Goal: Go to known website: Go to known website

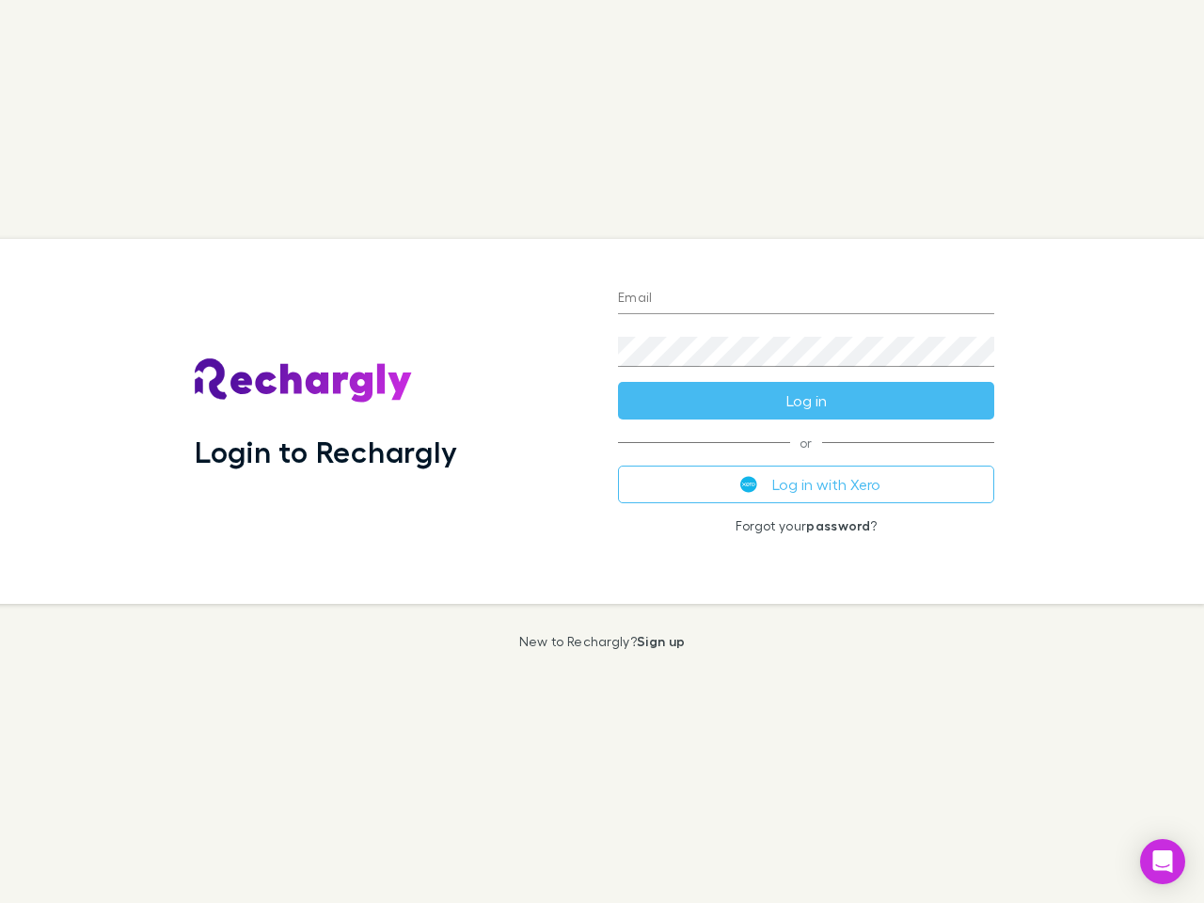
click at [602, 451] on div "Login to Rechargly" at bounding box center [391, 421] width 423 height 365
click at [806, 299] on input "Email" at bounding box center [806, 299] width 376 height 30
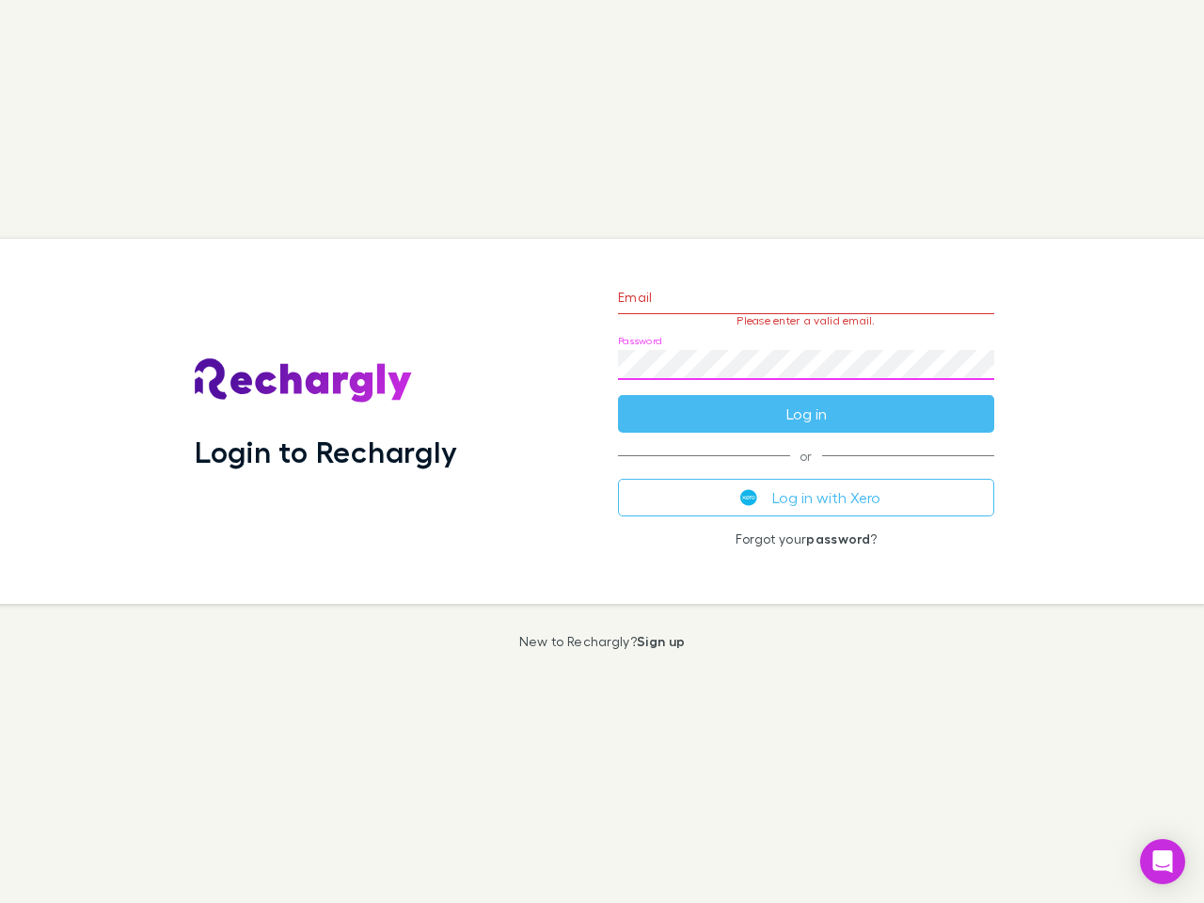
click at [806, 401] on form "Email Please enter a valid email. Password Log in" at bounding box center [806, 351] width 376 height 164
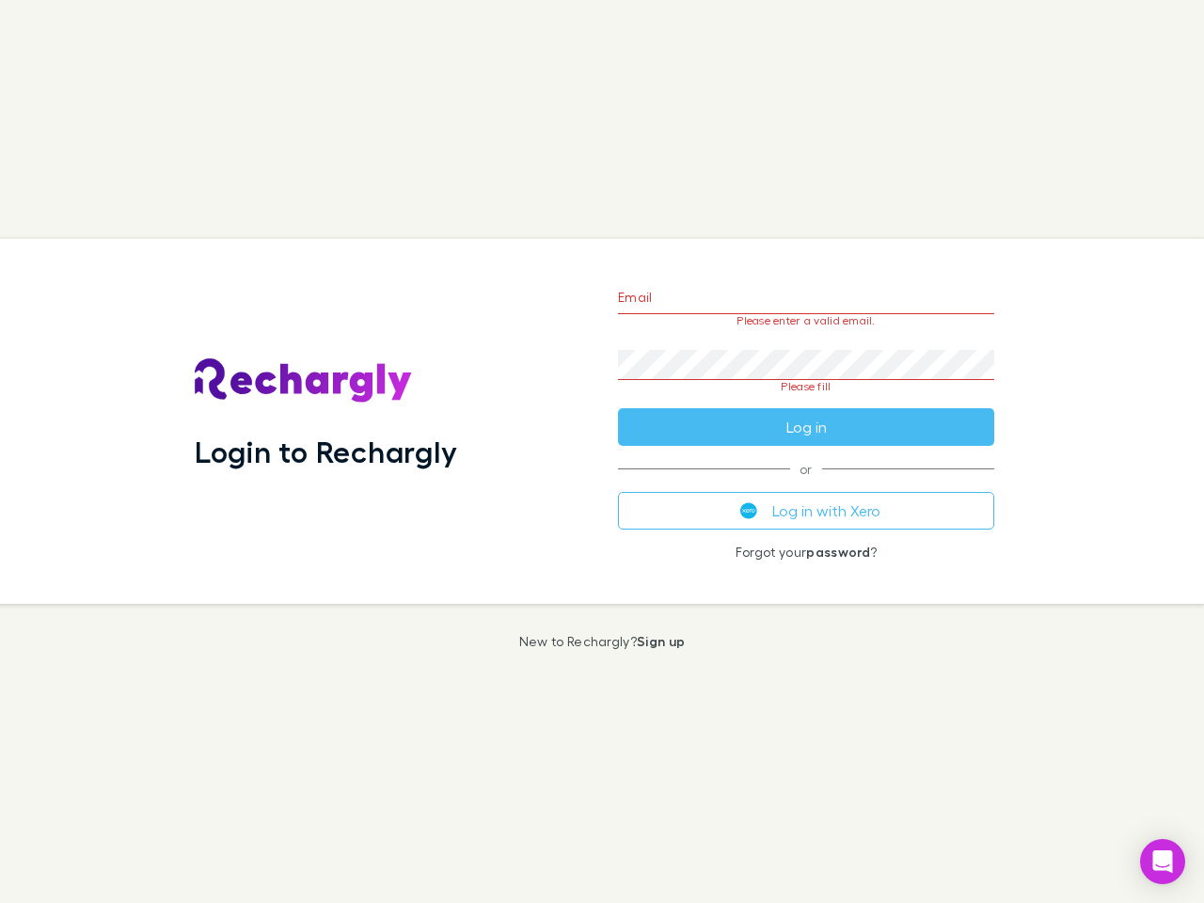
click at [806, 484] on div "Email Please enter a valid email. Password Please fill Log in or Log in with Xe…" at bounding box center [806, 421] width 406 height 365
click at [1163, 862] on icon "Open Intercom Messenger" at bounding box center [1163, 861] width 20 height 23
